Goal: Information Seeking & Learning: Learn about a topic

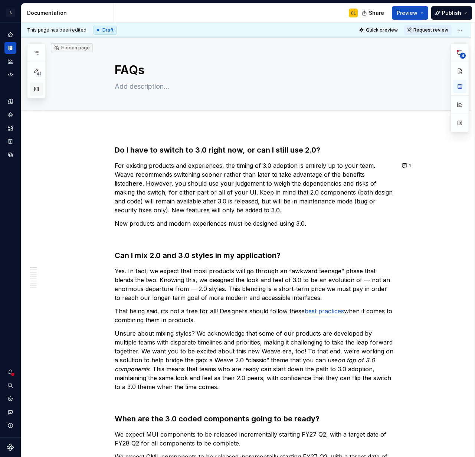
click at [37, 89] on button "button" at bounding box center [36, 88] width 13 height 13
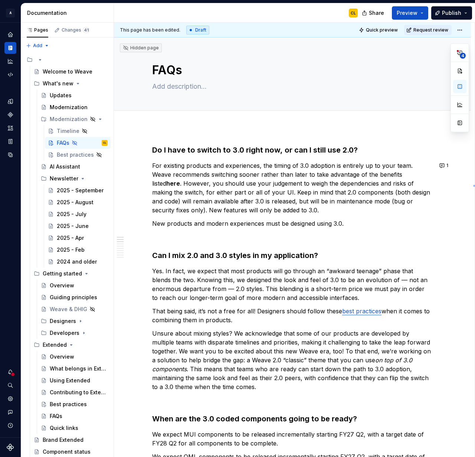
drag, startPoint x: 474, startPoint y: 185, endPoint x: 522, endPoint y: 187, distance: 48.3
click at [475, 187] on html "A Weave CL Dataset 2.0 Documentation CL Share Preview Publish Pages Changes 41 …" at bounding box center [237, 228] width 475 height 457
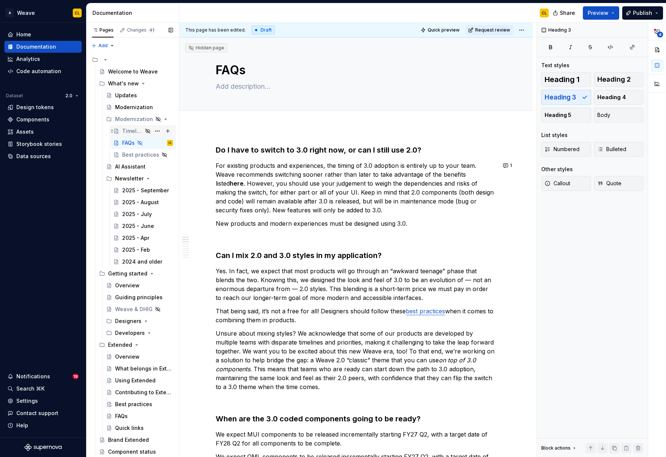
click at [126, 131] on div "Timeline" at bounding box center [132, 130] width 20 height 7
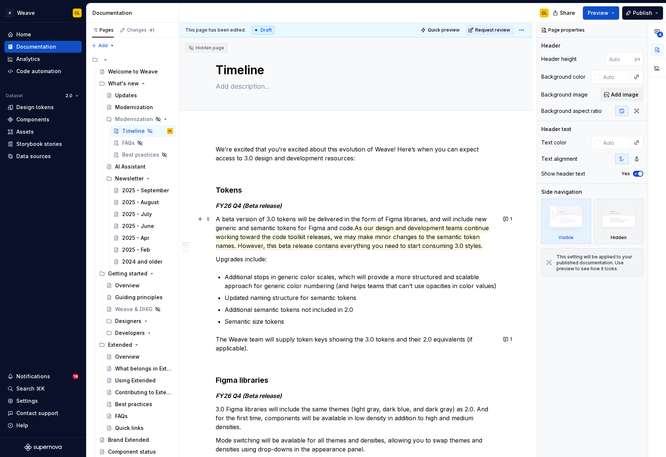
click at [357, 228] on p "A beta version of 3.0 tokens will be delivered in the form of Figma libraries, …" at bounding box center [356, 233] width 281 height 36
type textarea "*"
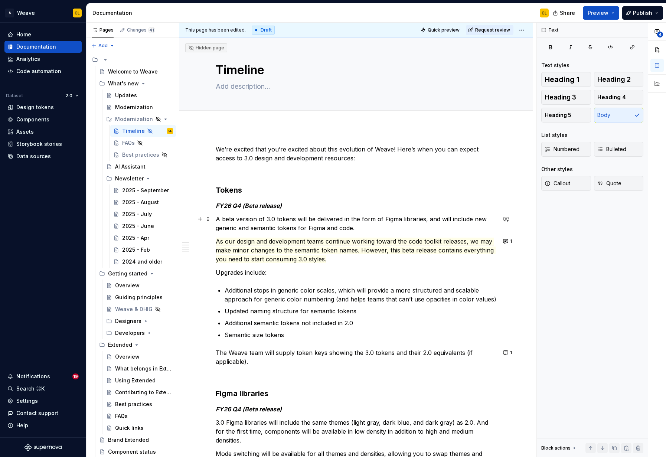
click at [379, 230] on p "A beta version of 3.0 tokens will be delivered in the form of Figma libraries, …" at bounding box center [356, 224] width 281 height 18
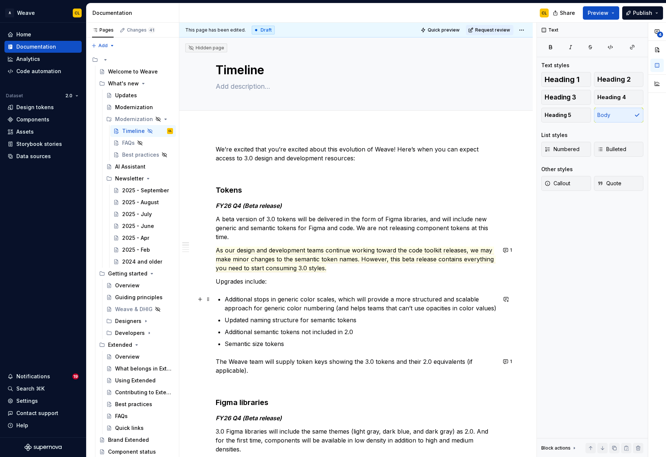
click at [348, 303] on p "Additional stops in generic color scales, which will provide a more structured …" at bounding box center [361, 304] width 272 height 18
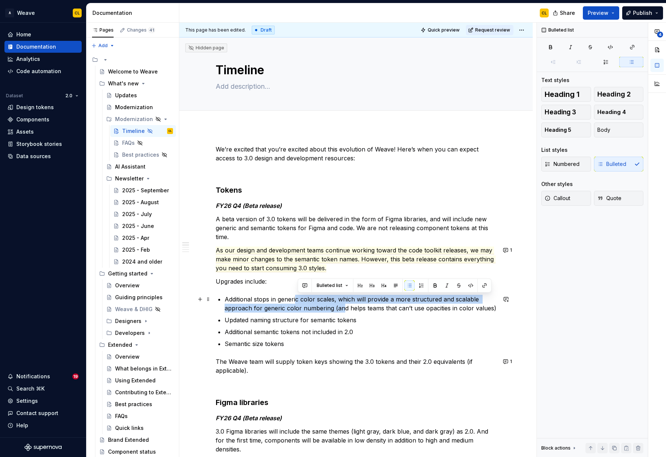
drag, startPoint x: 299, startPoint y: 303, endPoint x: 342, endPoint y: 309, distance: 43.9
click at [342, 309] on p "Additional stops in generic color scales, which will provide a more structured …" at bounding box center [361, 304] width 272 height 18
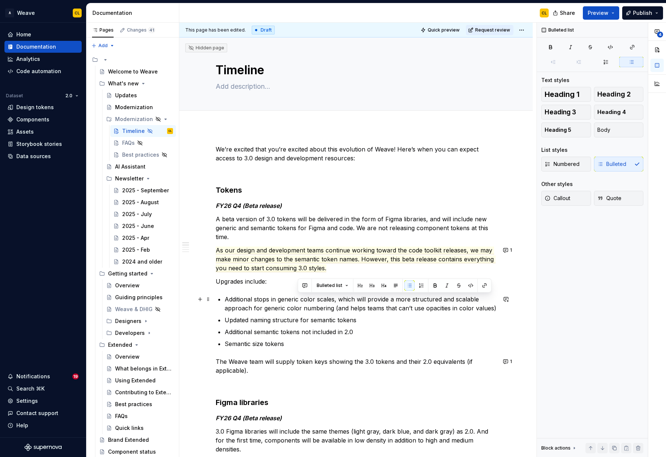
click at [375, 307] on p "Additional stops in generic color scales, which will provide a more structured …" at bounding box center [361, 304] width 272 height 18
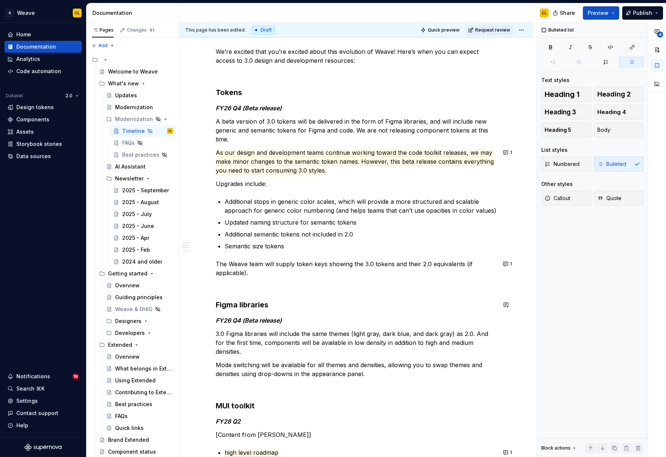
scroll to position [100, 0]
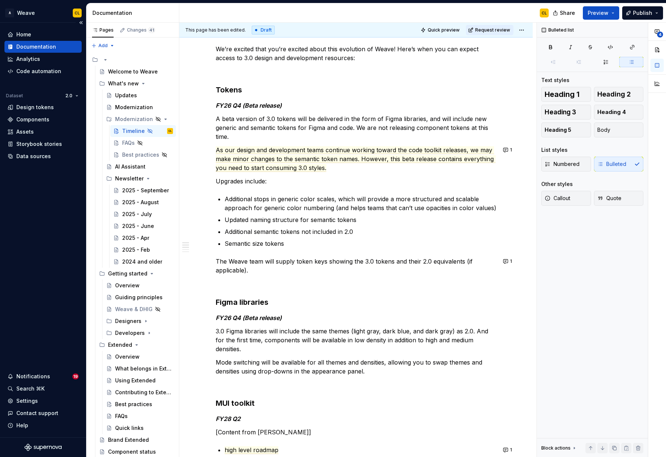
click at [56, 238] on div "Home Documentation Analytics Code automation Dataset 2.0 Design tokens Componen…" at bounding box center [43, 230] width 86 height 415
type textarea "*"
